Goal: Find specific page/section: Find specific page/section

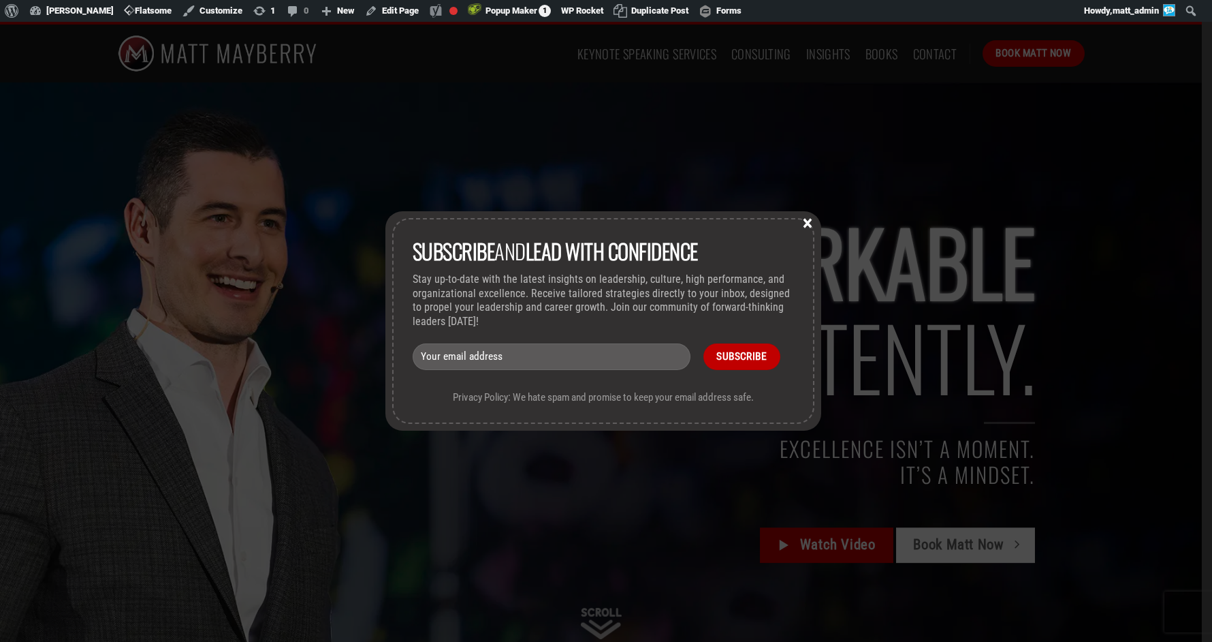
click at [810, 226] on button "×" at bounding box center [807, 222] width 20 height 12
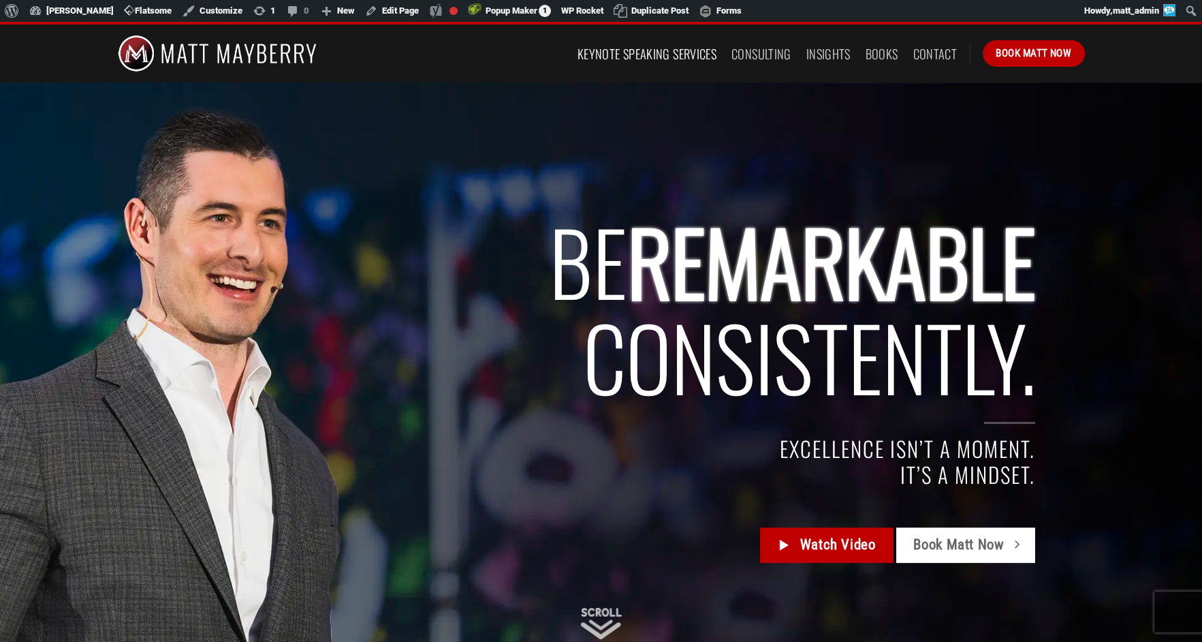
click at [642, 57] on link "Keynote Speaking Services" at bounding box center [647, 54] width 139 height 25
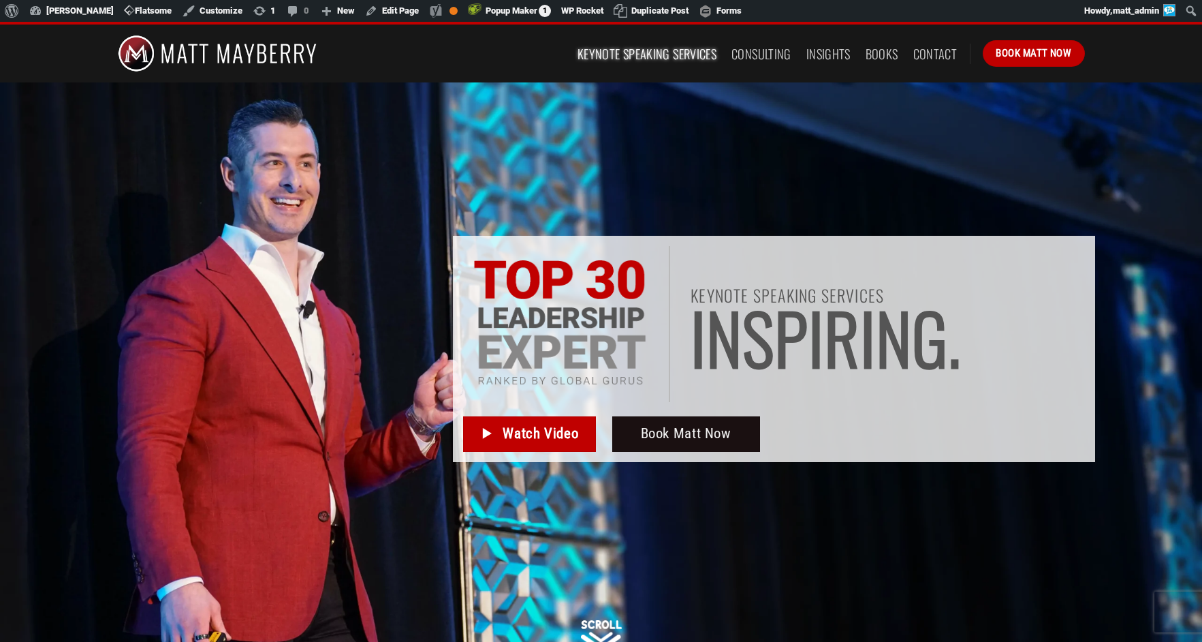
click at [370, 254] on div at bounding box center [601, 388] width 987 height 613
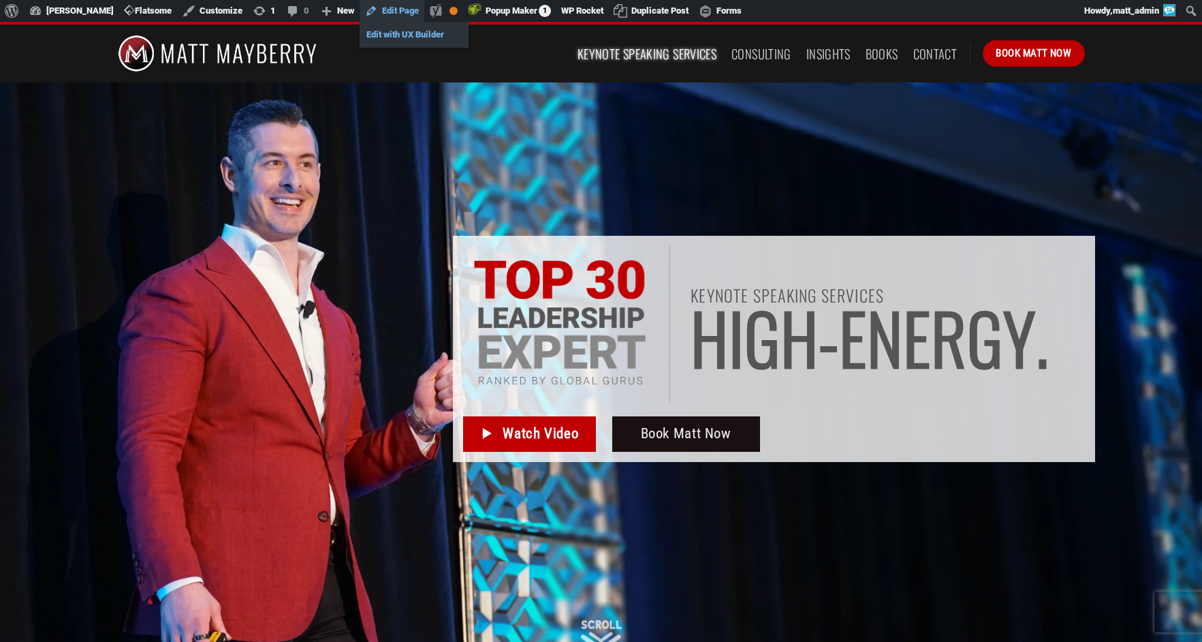
click at [399, 33] on link "Edit with UX Builder" at bounding box center [414, 35] width 109 height 18
